Goal: Information Seeking & Learning: Learn about a topic

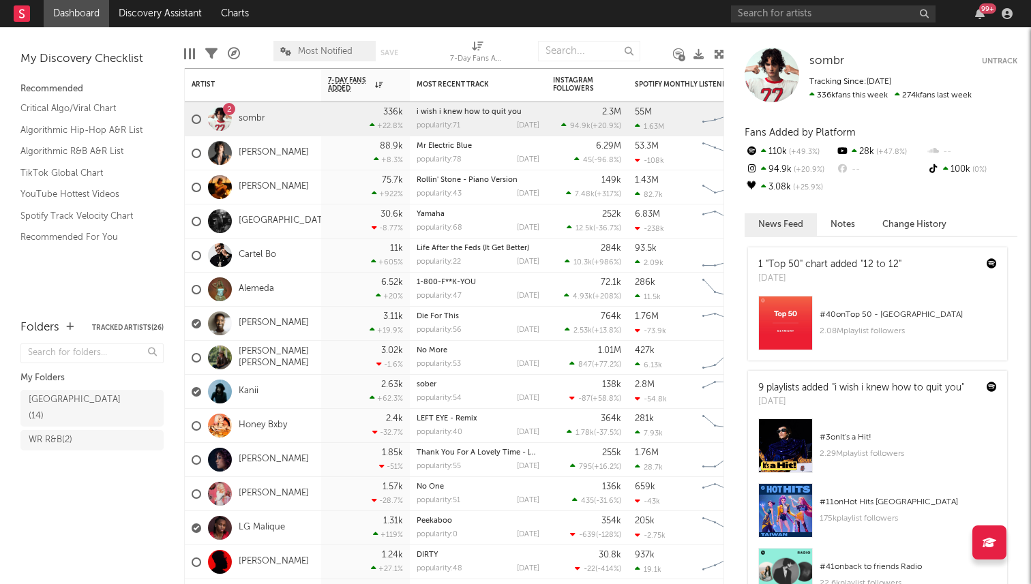
click at [67, 13] on link "Dashboard" at bounding box center [76, 13] width 65 height 27
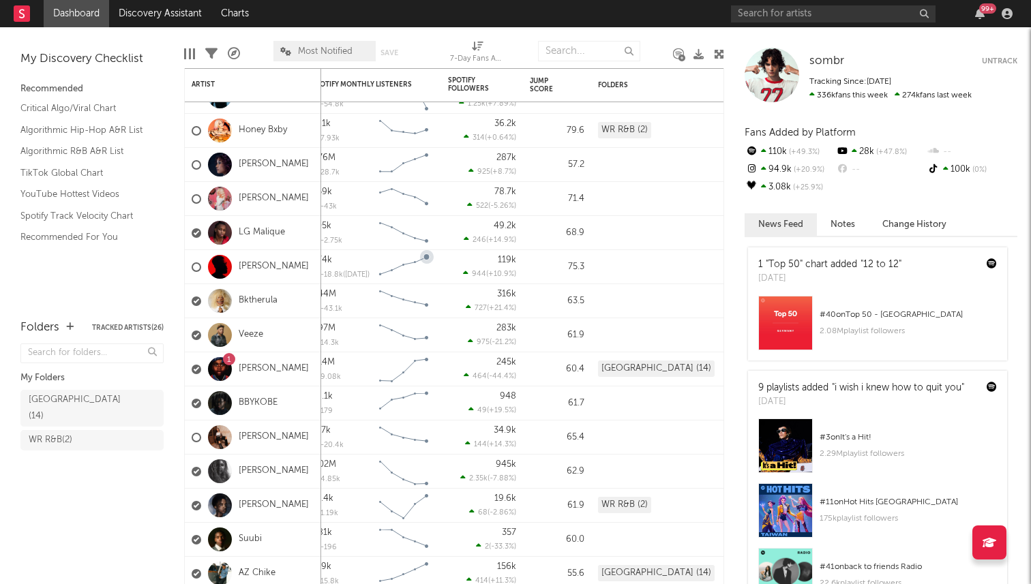
click at [318, 54] on span "Most Notified" at bounding box center [325, 51] width 55 height 9
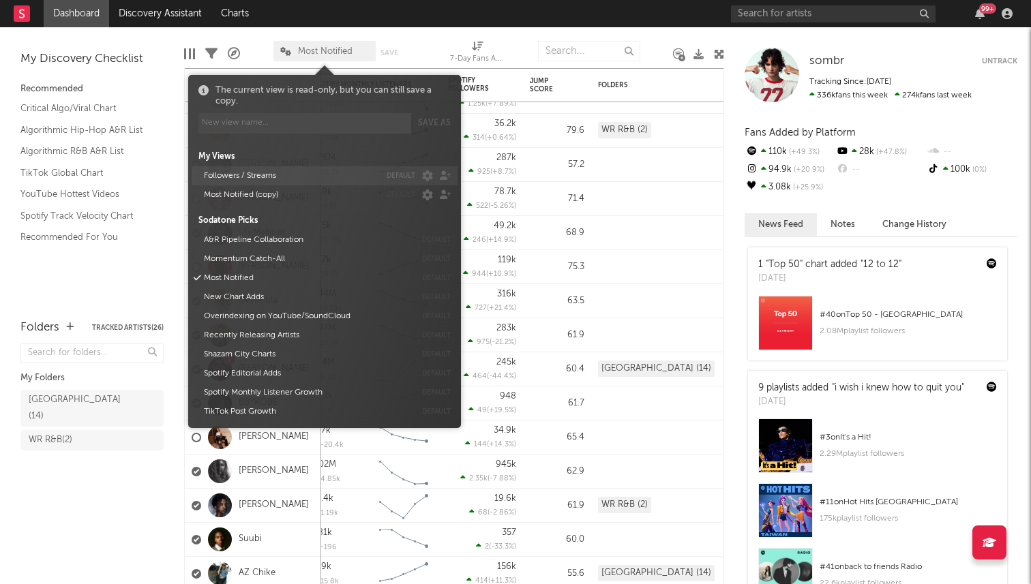
click at [275, 178] on button "Followers / Streams" at bounding box center [289, 175] width 181 height 19
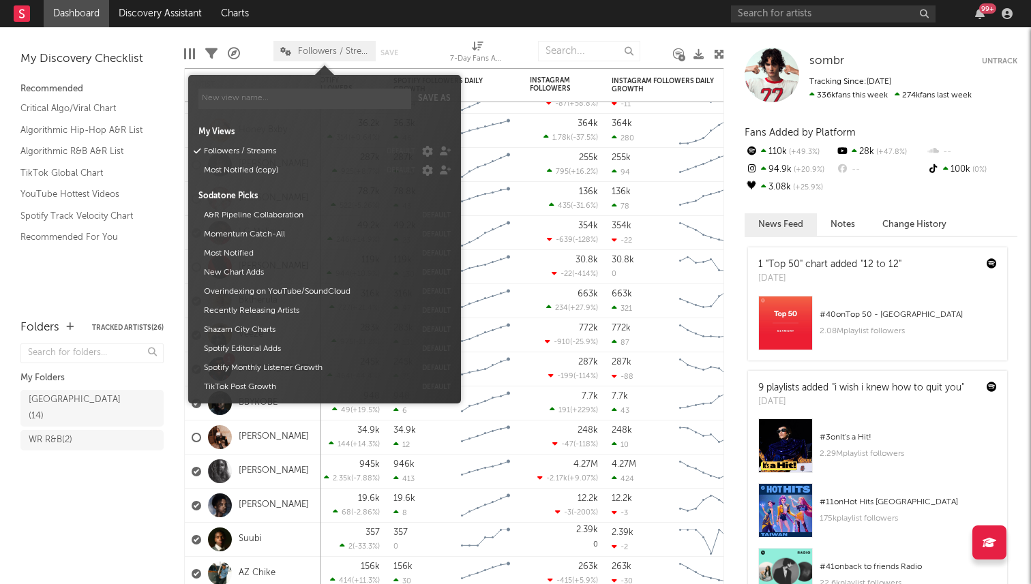
click at [325, 61] on span "Followers / Streams" at bounding box center [324, 51] width 102 height 20
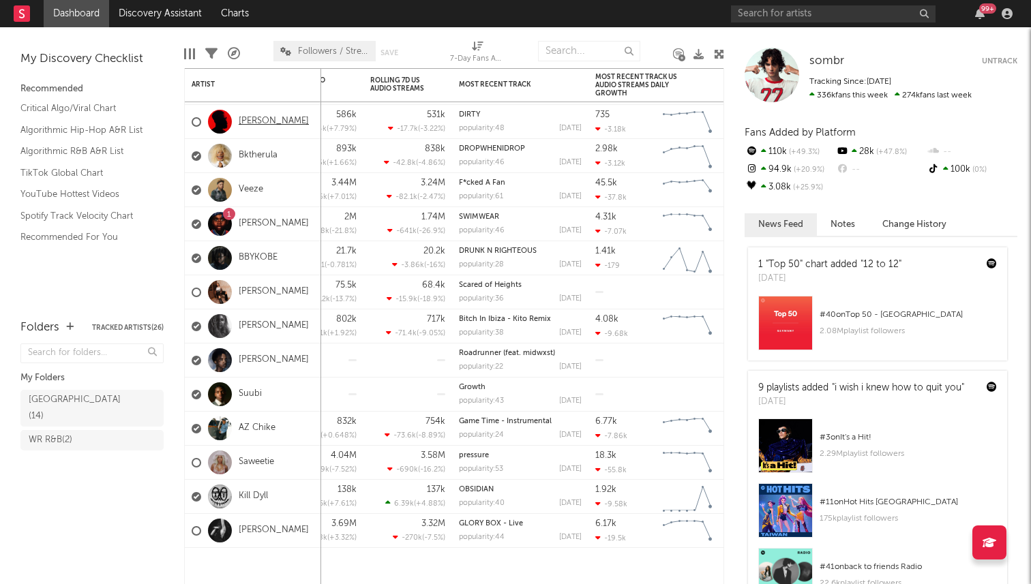
click at [273, 124] on link "[PERSON_NAME]" at bounding box center [274, 122] width 70 height 12
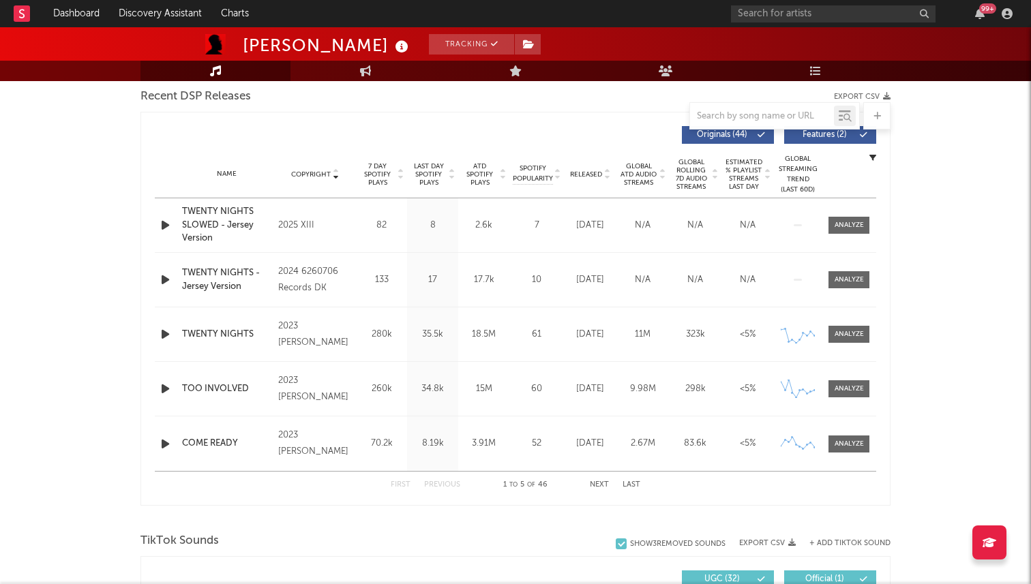
select select "6m"
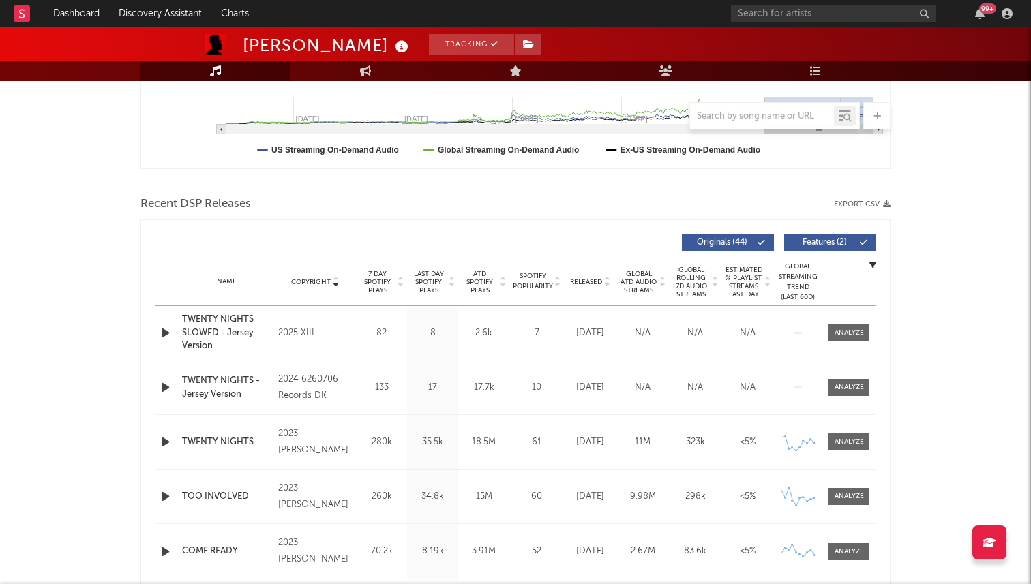
scroll to position [482, 0]
